Goal: Task Accomplishment & Management: Manage account settings

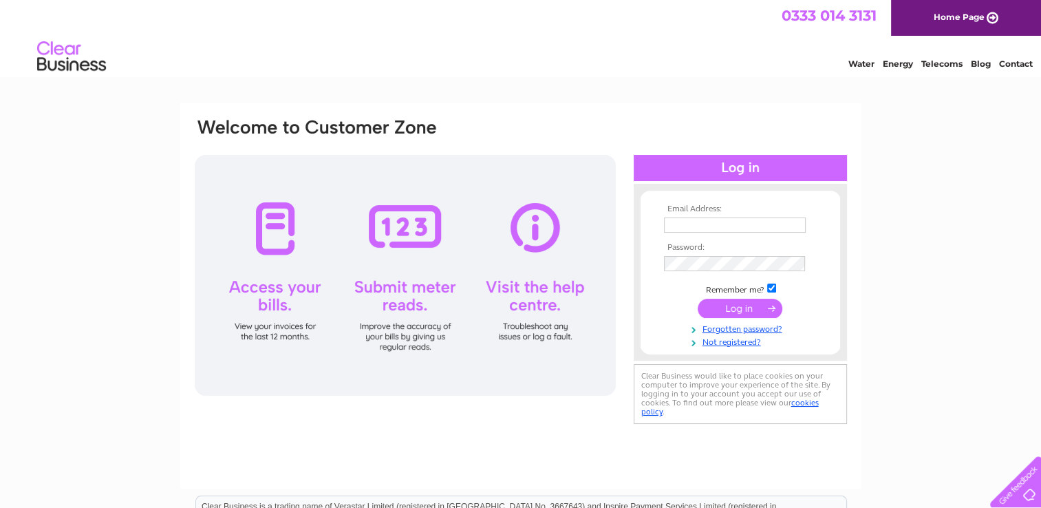
type input "[EMAIL_ADDRESS][DOMAIN_NAME]"
click at [742, 306] on input "submit" at bounding box center [740, 308] width 85 height 19
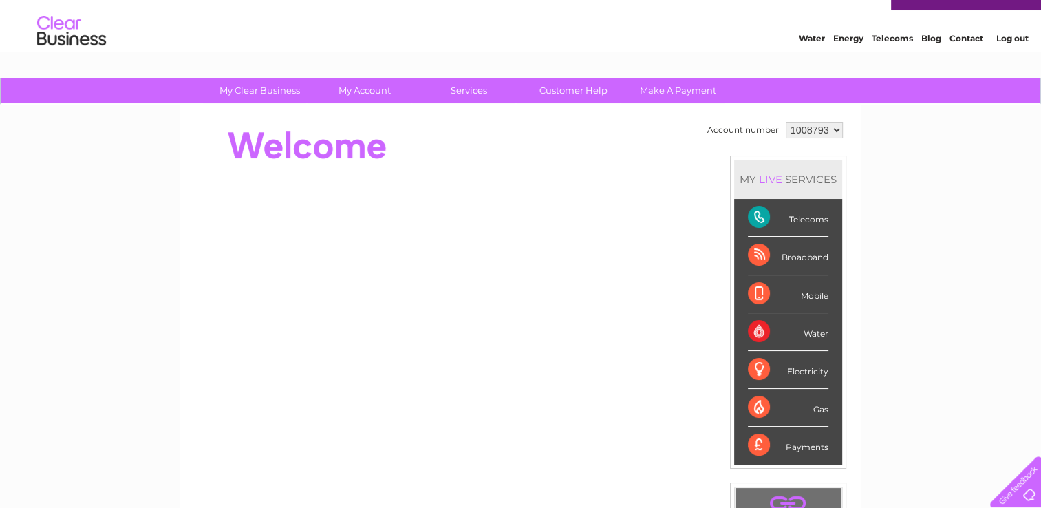
scroll to position [19, 0]
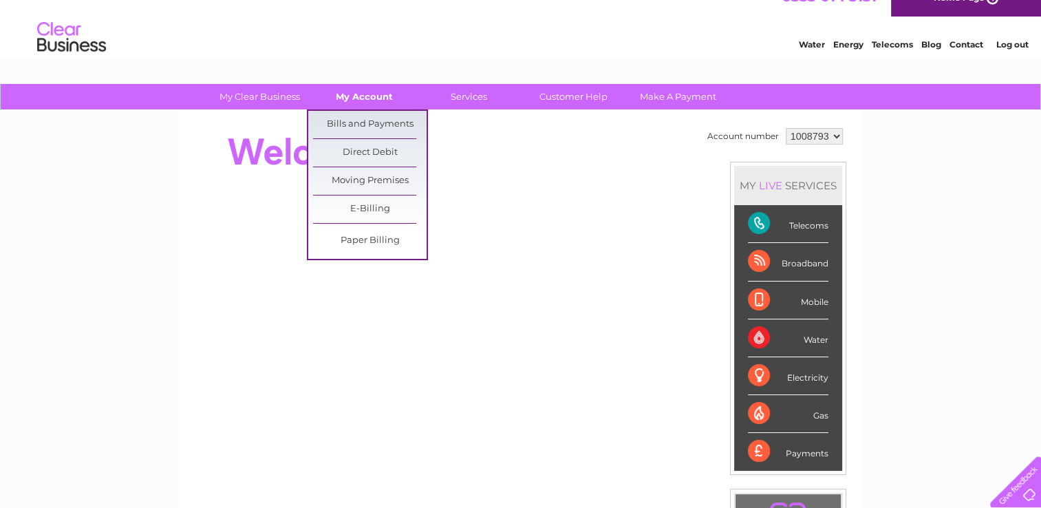
click at [370, 98] on link "My Account" at bounding box center [365, 96] width 114 height 25
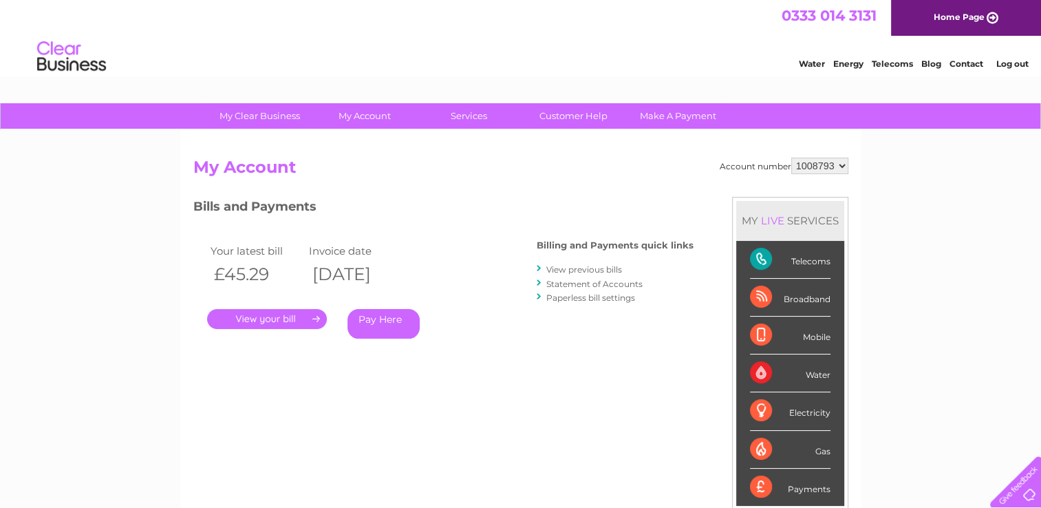
click at [253, 318] on link "." at bounding box center [267, 319] width 120 height 20
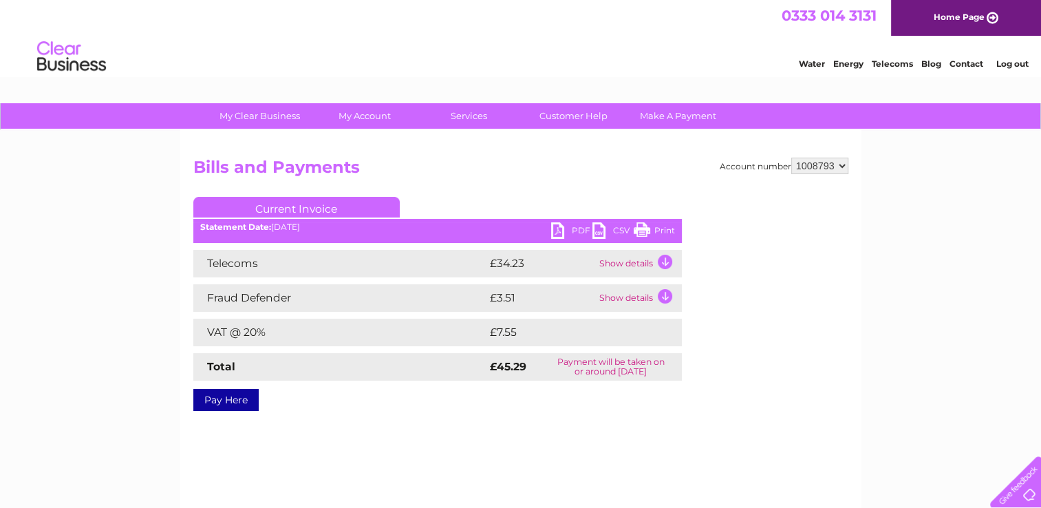
click at [553, 225] on link "PDF" at bounding box center [571, 232] width 41 height 20
